Goal: Task Accomplishment & Management: Complete application form

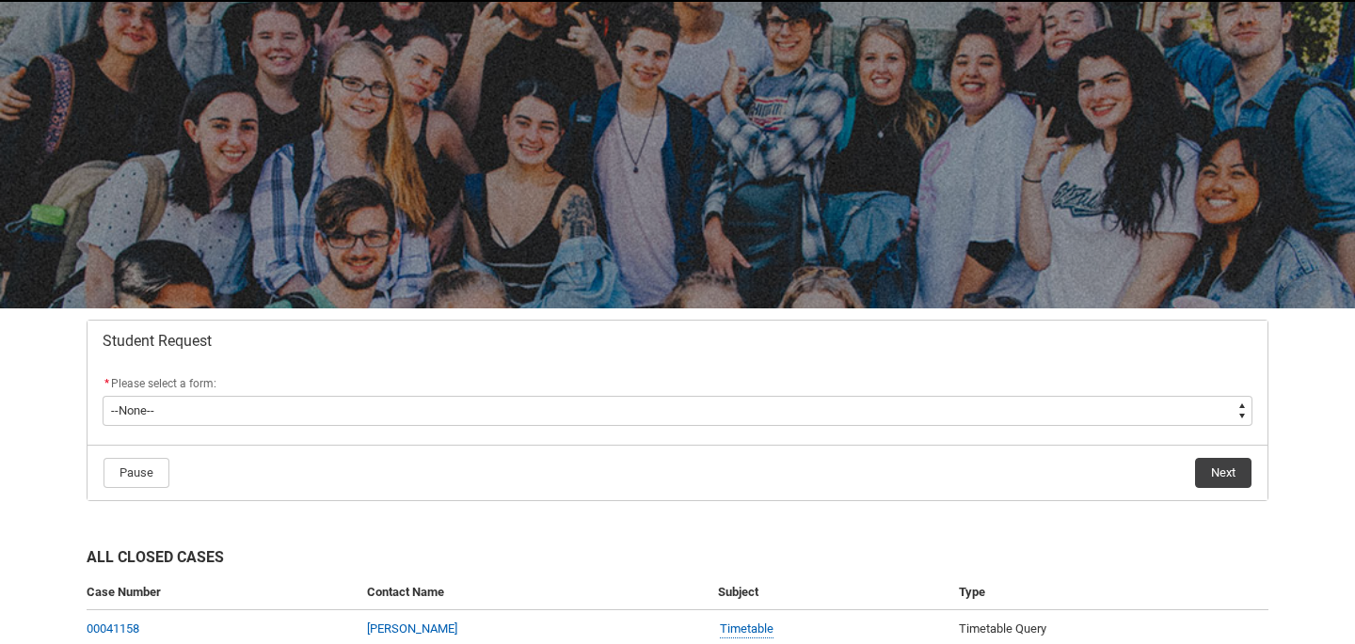
scroll to position [157, 0]
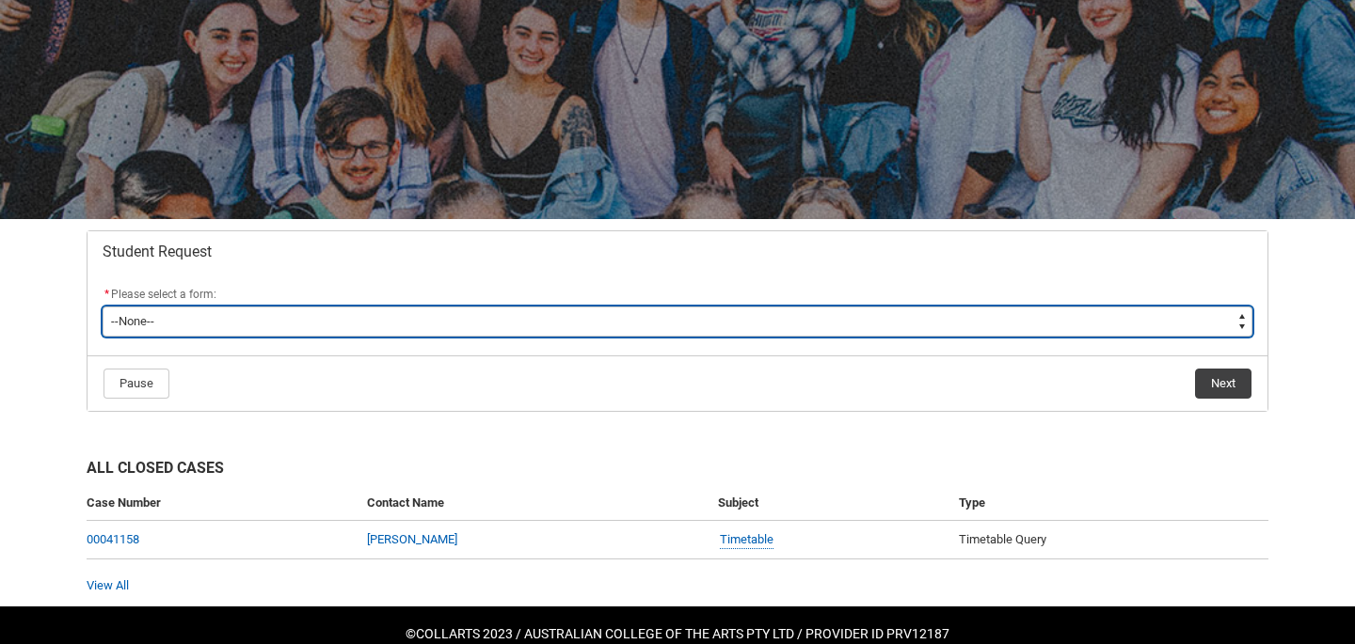
click at [414, 321] on select "--None-- Academic Transcript Application to Appeal Assignment Extension Change …" at bounding box center [677, 322] width 1149 height 30
type lightning-select "Reasonable_Adjustment_Choice"
click at [103, 307] on select "--None-- Academic Transcript Application to Appeal Assignment Extension Change …" at bounding box center [677, 322] width 1149 height 30
select select "Reasonable_Adjustment_Choice"
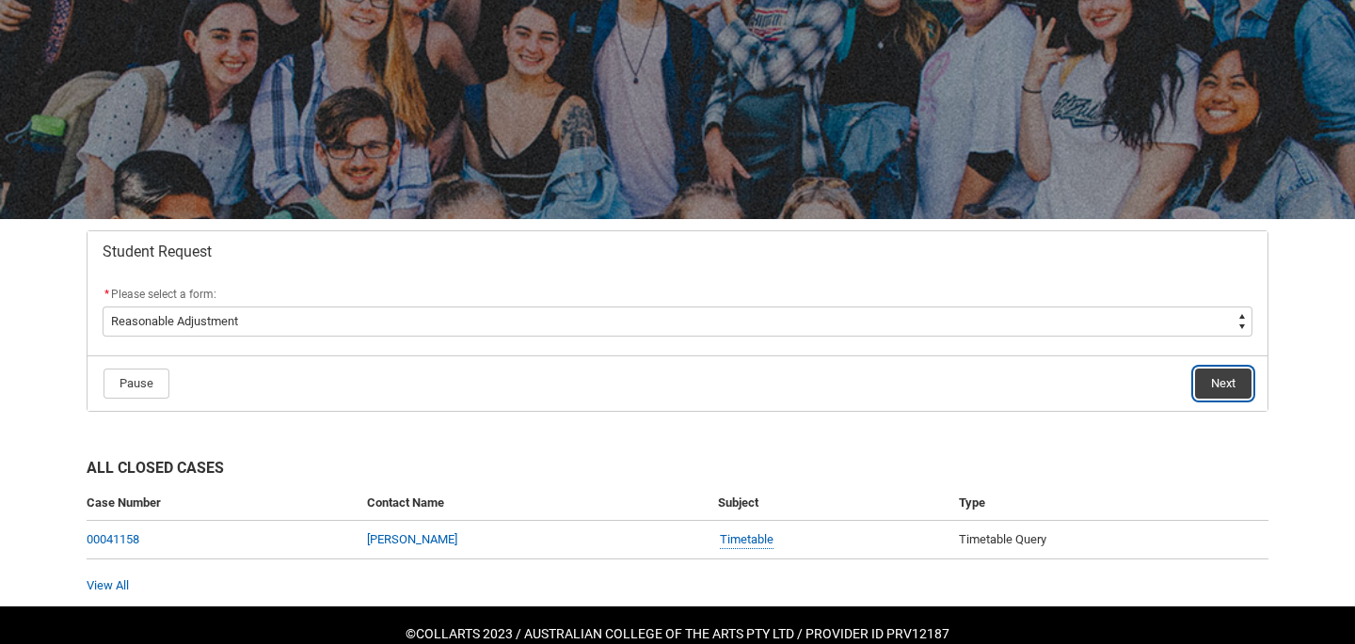
click at [1233, 381] on button "Next" at bounding box center [1223, 384] width 56 height 30
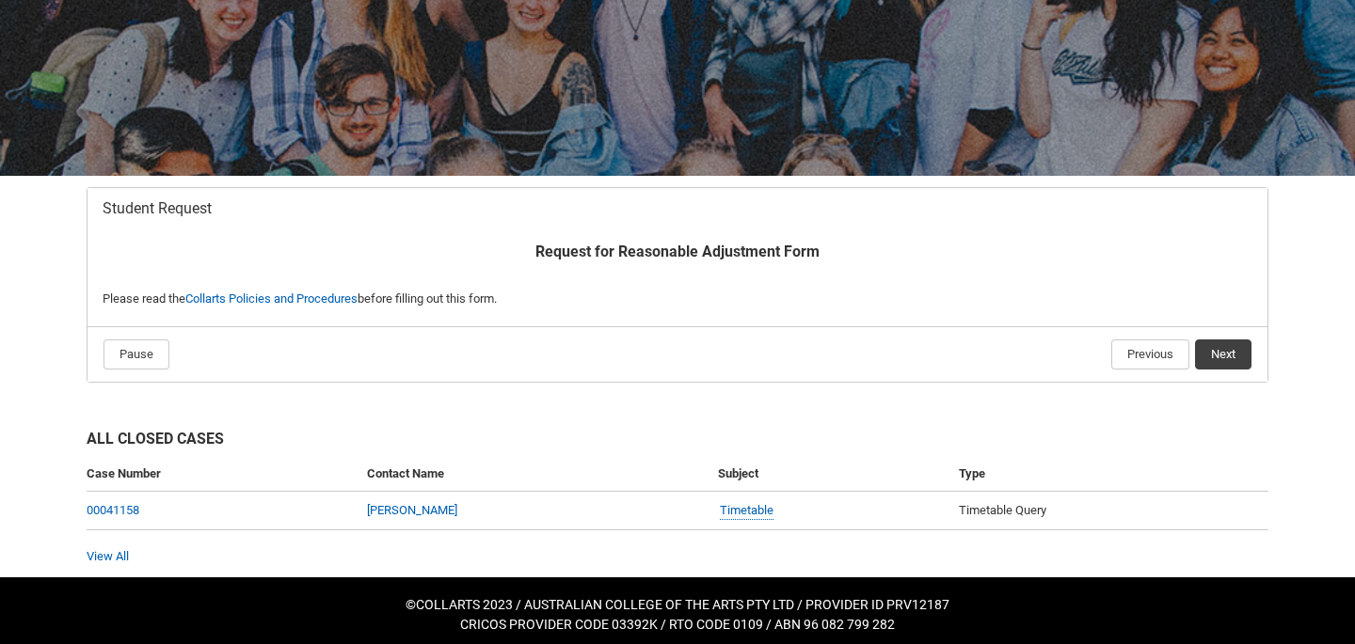
scroll to position [209, 0]
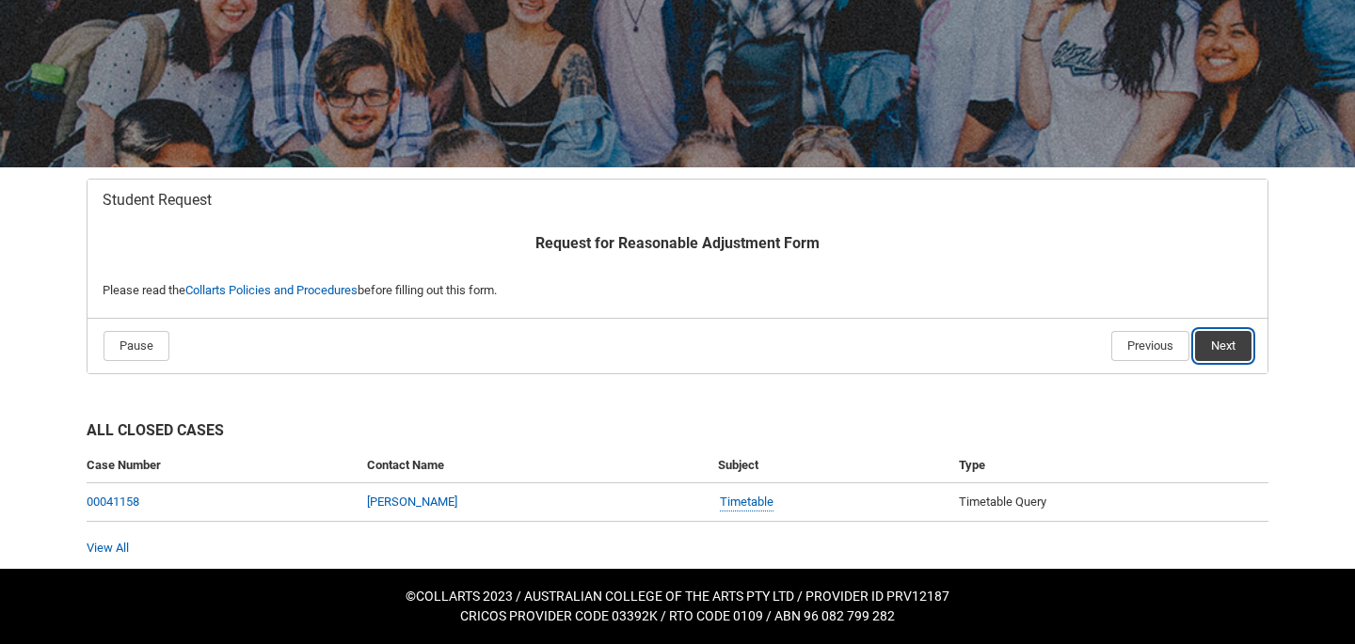
click at [1228, 338] on button "Next" at bounding box center [1223, 346] width 56 height 30
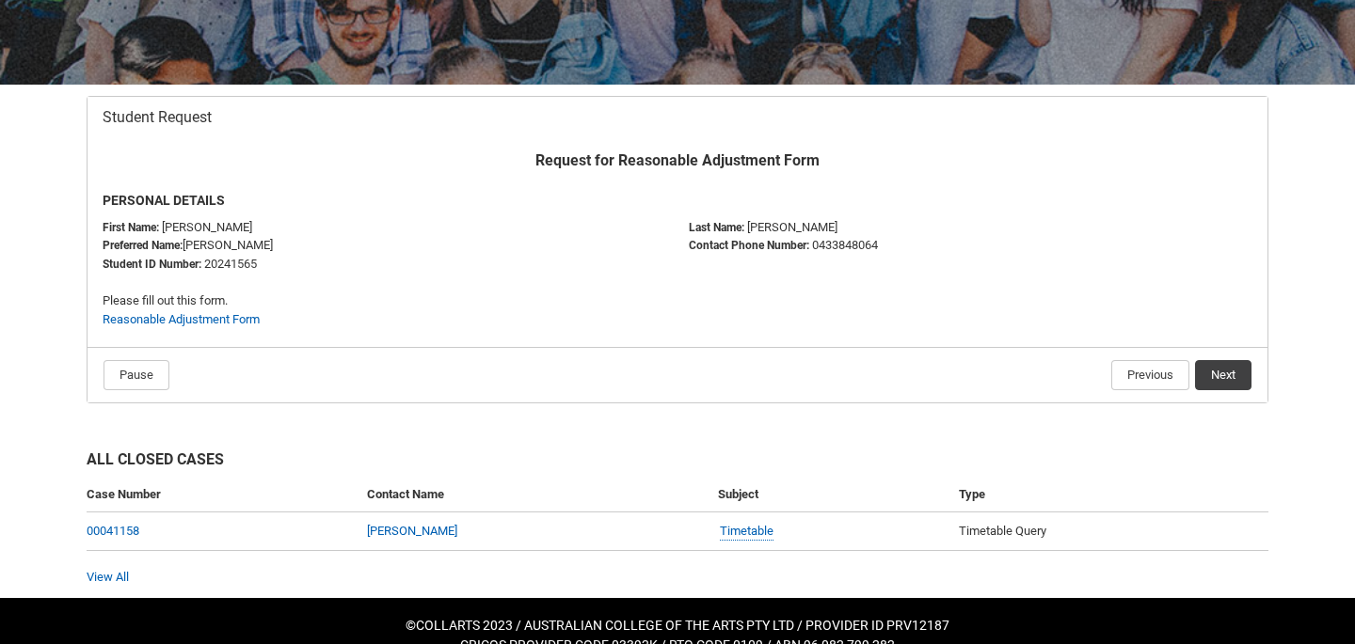
scroll to position [306, 0]
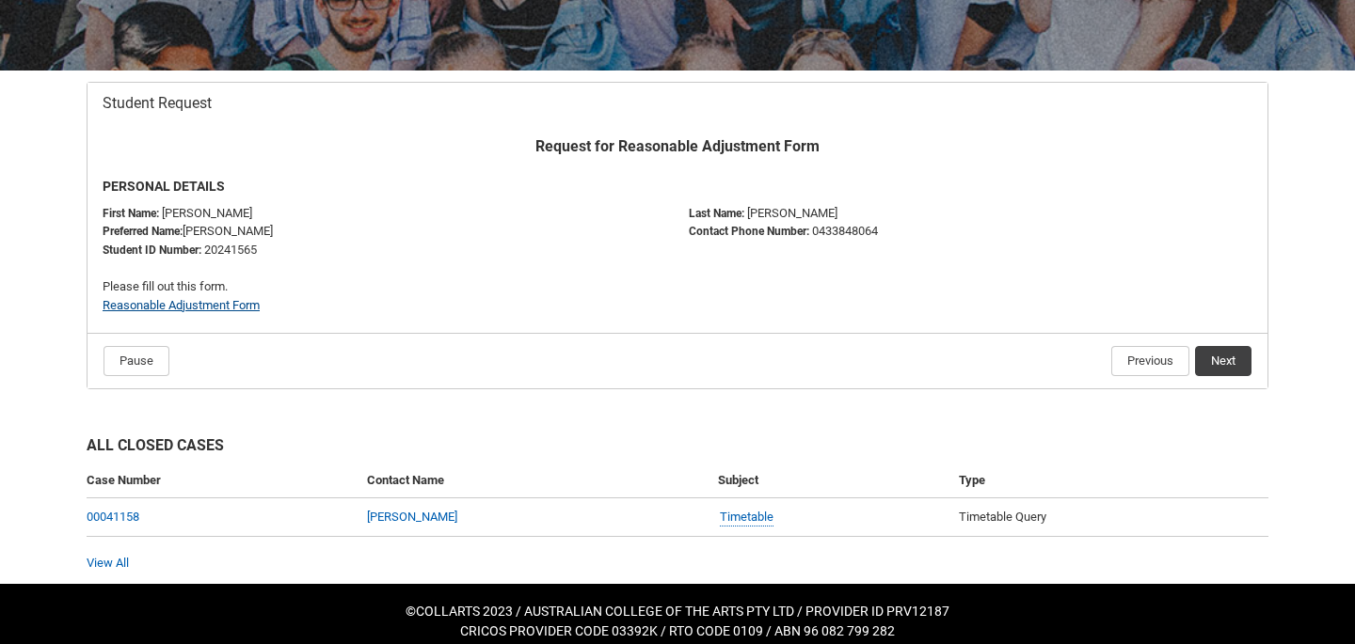
click at [241, 299] on link "Reasonable Adjustment Form" at bounding box center [181, 305] width 157 height 14
drag, startPoint x: 277, startPoint y: 246, endPoint x: 201, endPoint y: 246, distance: 76.2
click at [201, 246] on p "Student ID Number: 20241565" at bounding box center [384, 250] width 563 height 19
copy p "20241565"
click at [511, 178] on p "PERSONAL DETAILS" at bounding box center [677, 187] width 1149 height 20
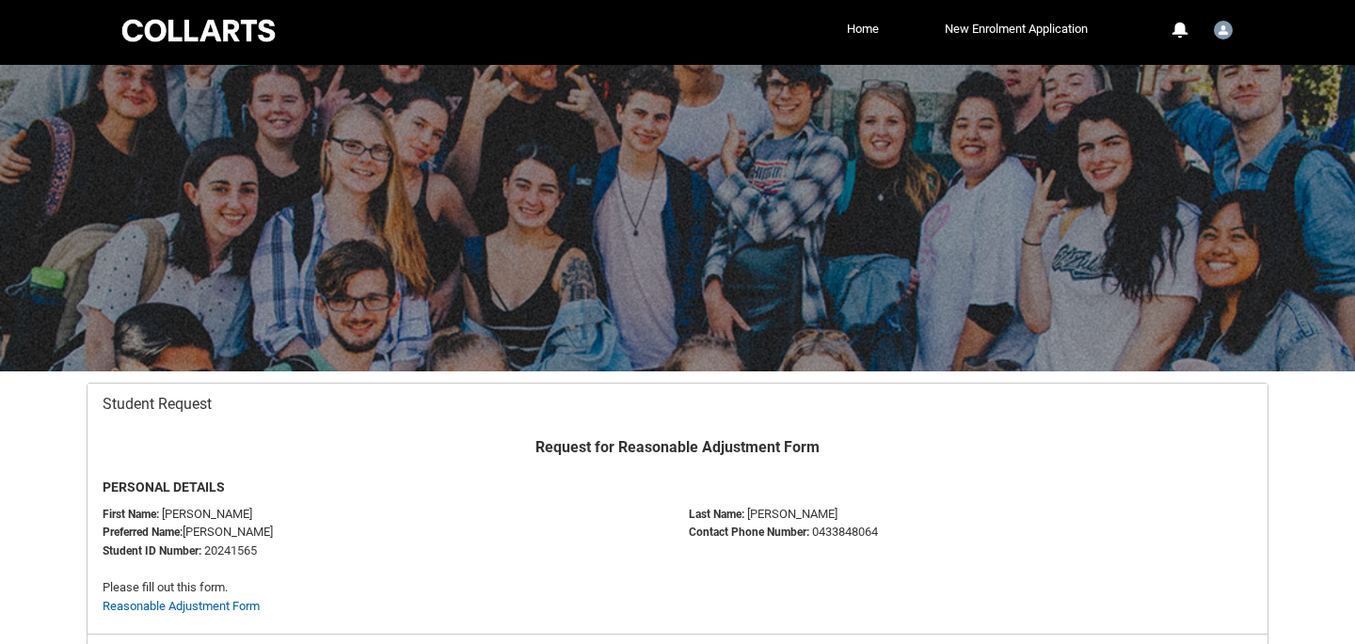
scroll to position [0, 0]
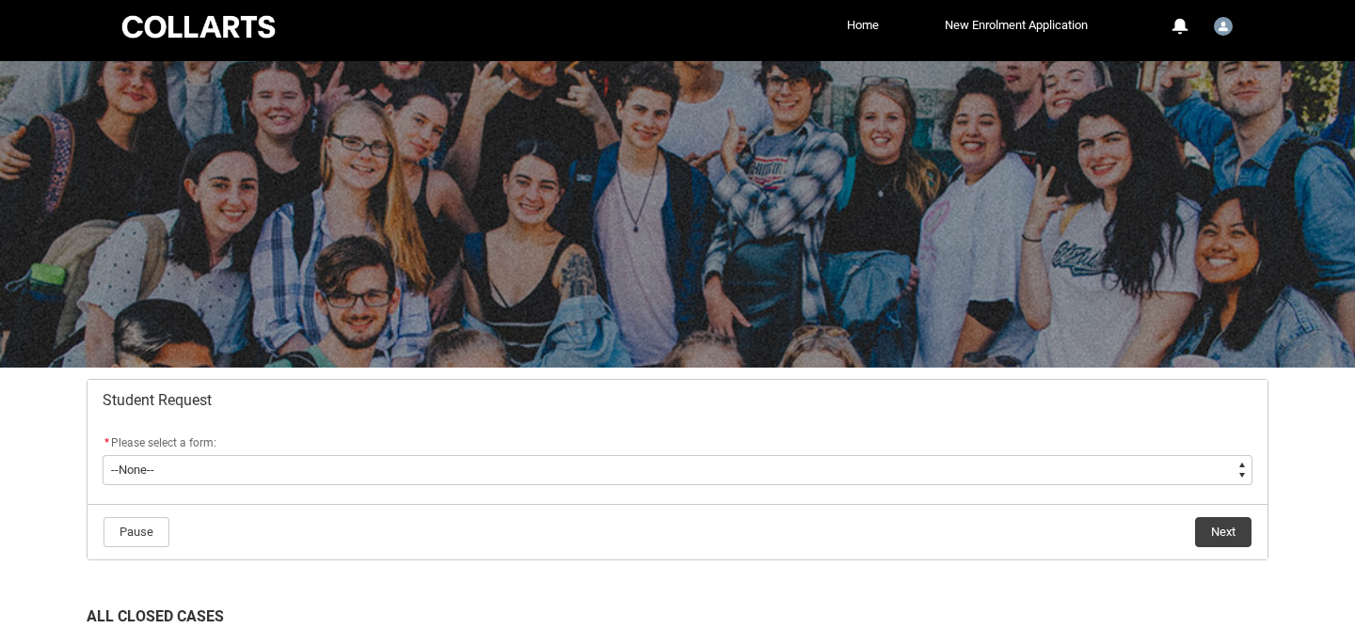
scroll to position [160, 0]
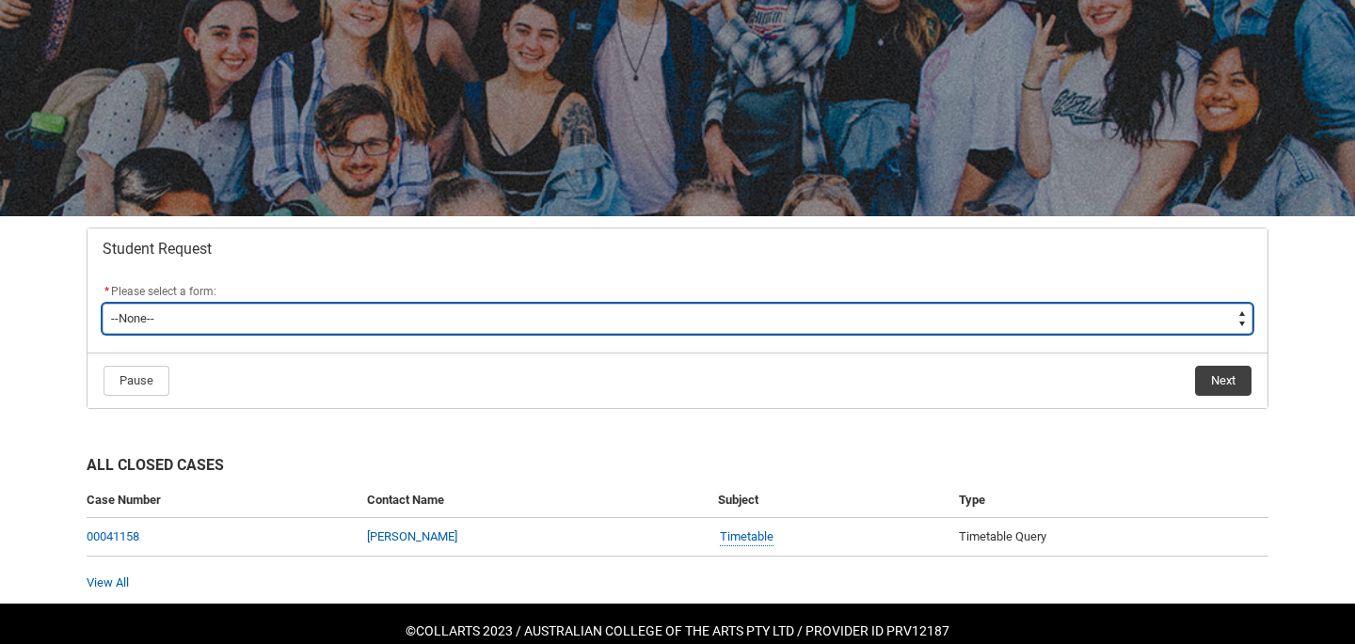
click at [409, 332] on select "--None-- Academic Transcript Application to Appeal Assignment Extension Change …" at bounding box center [677, 319] width 1149 height 30
